Goal: Find specific page/section: Find specific page/section

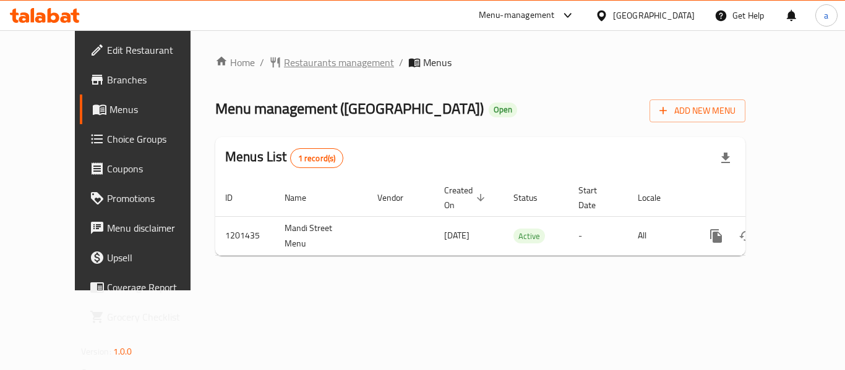
click at [304, 69] on span "Restaurants management" at bounding box center [339, 62] width 110 height 15
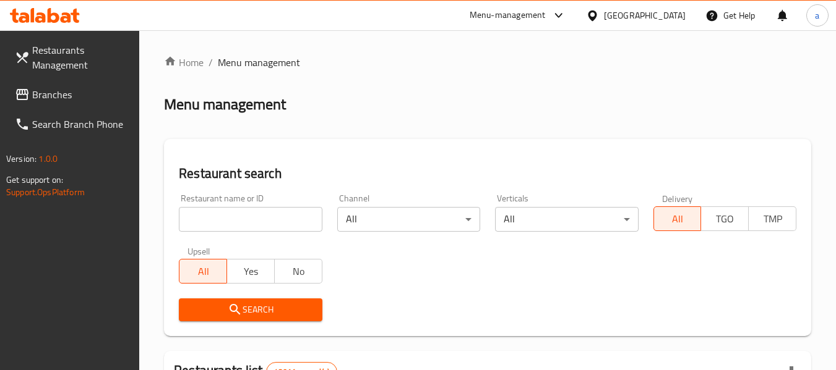
click at [57, 80] on link "Branches" at bounding box center [72, 95] width 135 height 30
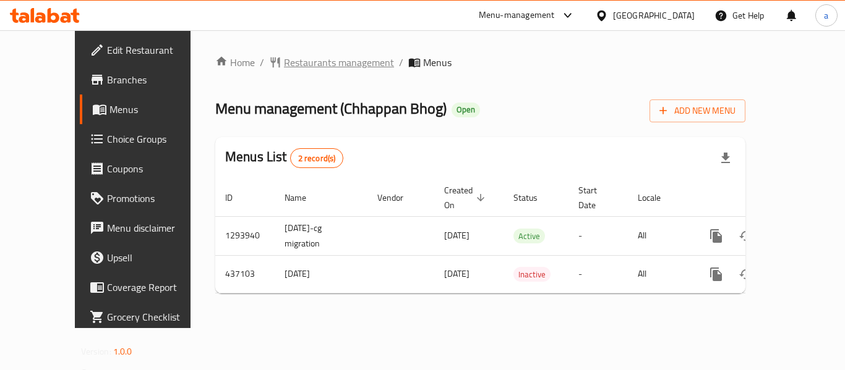
click at [298, 65] on span "Restaurants management" at bounding box center [339, 62] width 110 height 15
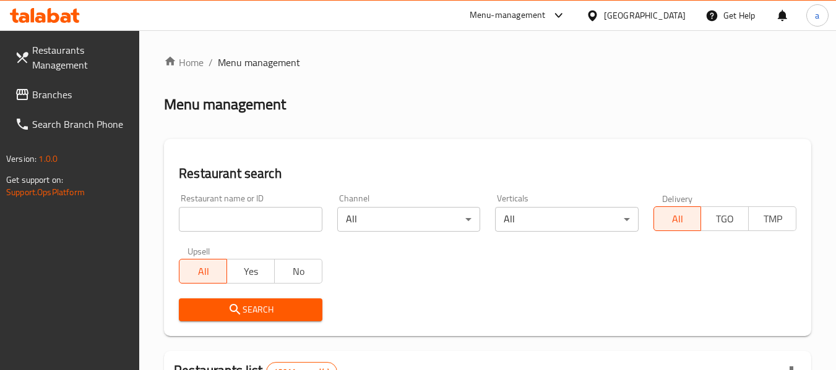
click at [257, 223] on div at bounding box center [418, 185] width 836 height 370
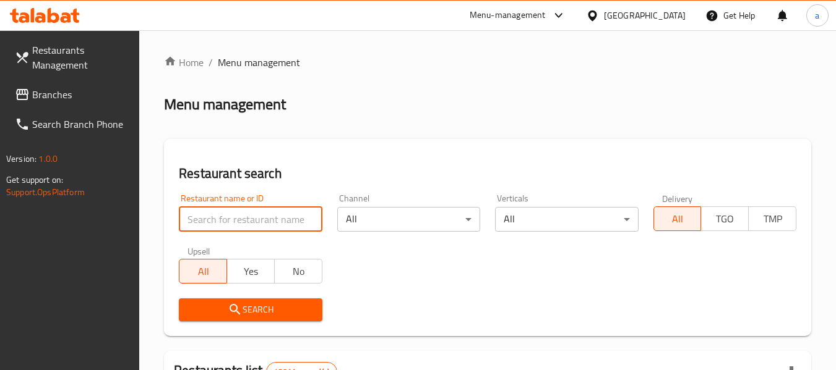
click at [257, 223] on input "search" at bounding box center [250, 219] width 143 height 25
paste input "632673"
type input "632673"
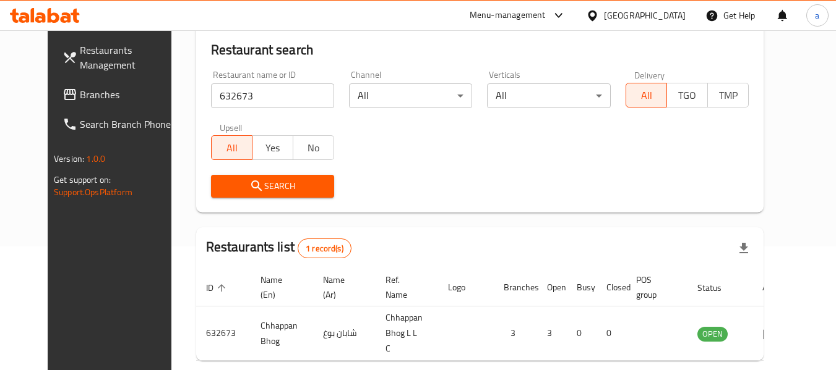
scroll to position [171, 0]
